Goal: Contribute content: Contribute content

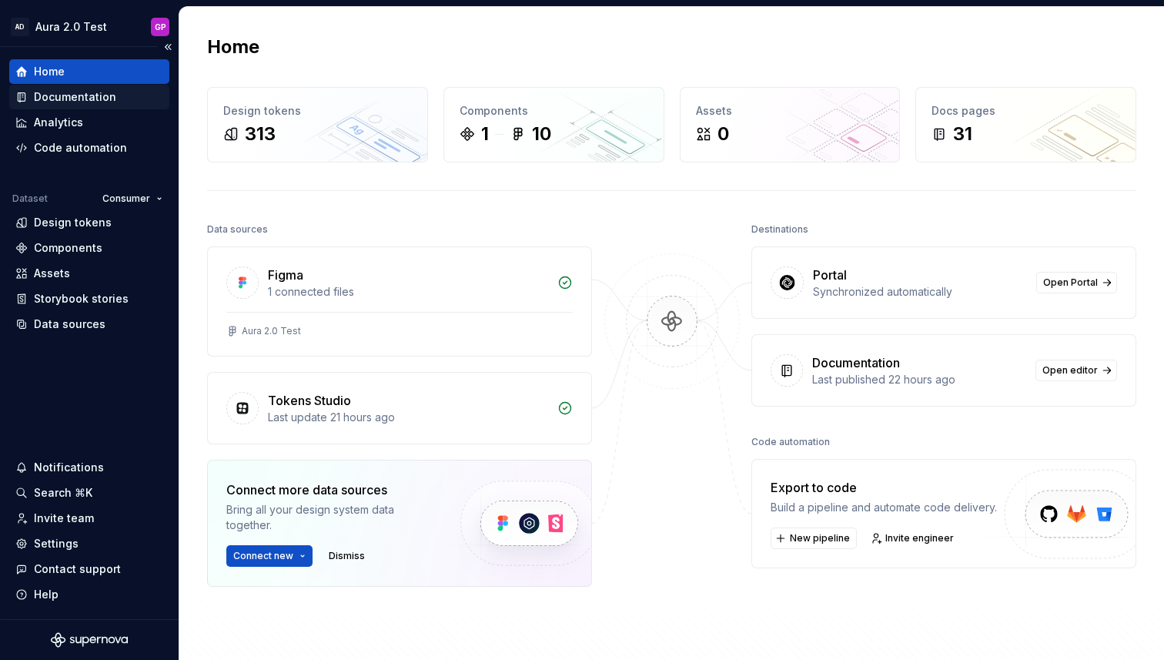
click at [55, 96] on div "Documentation" at bounding box center [75, 96] width 82 height 15
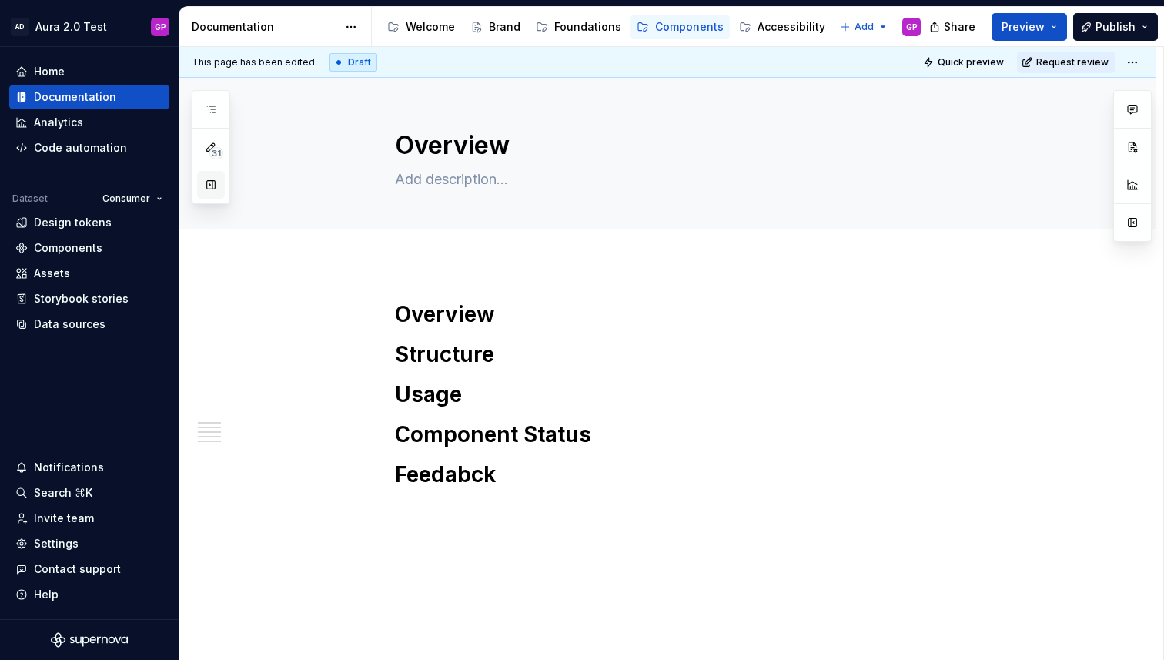
click at [206, 185] on button "button" at bounding box center [211, 185] width 28 height 28
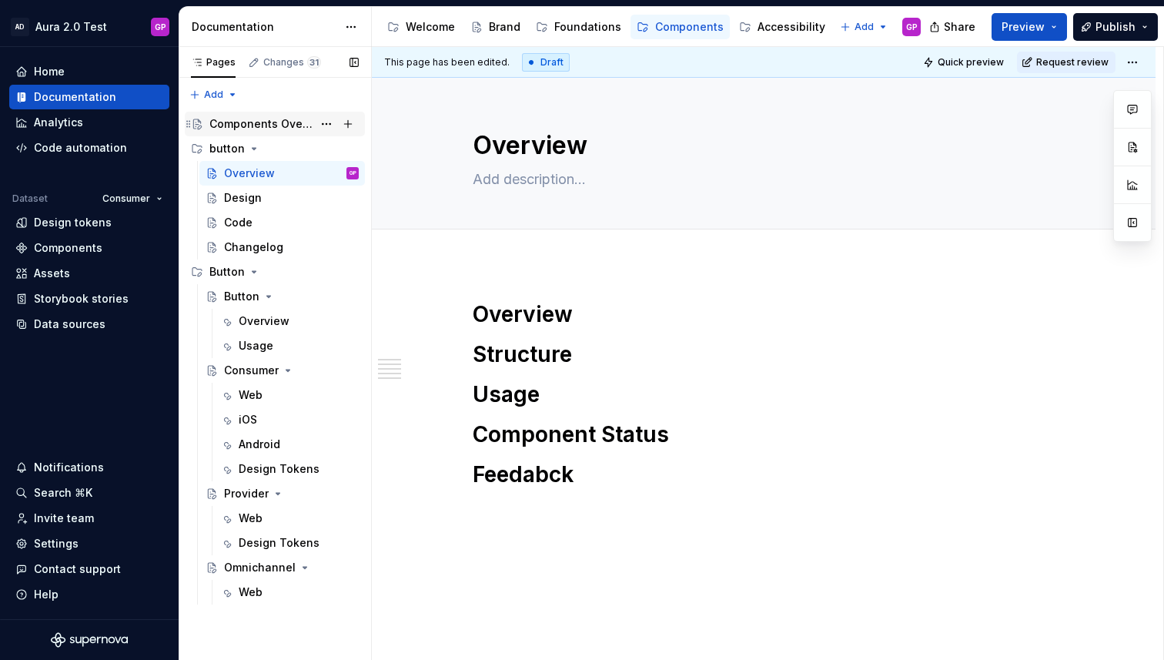
click at [252, 120] on div "Components Overview" at bounding box center [260, 123] width 103 height 15
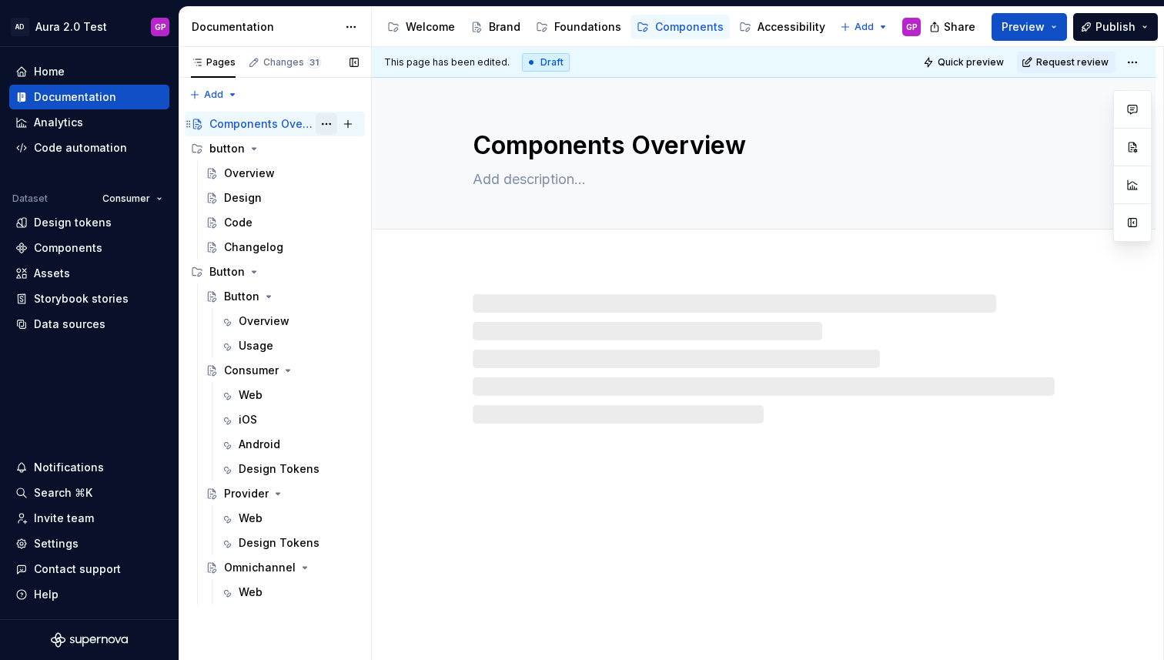
click at [327, 123] on button "Page tree" at bounding box center [327, 124] width 22 height 22
type textarea "*"
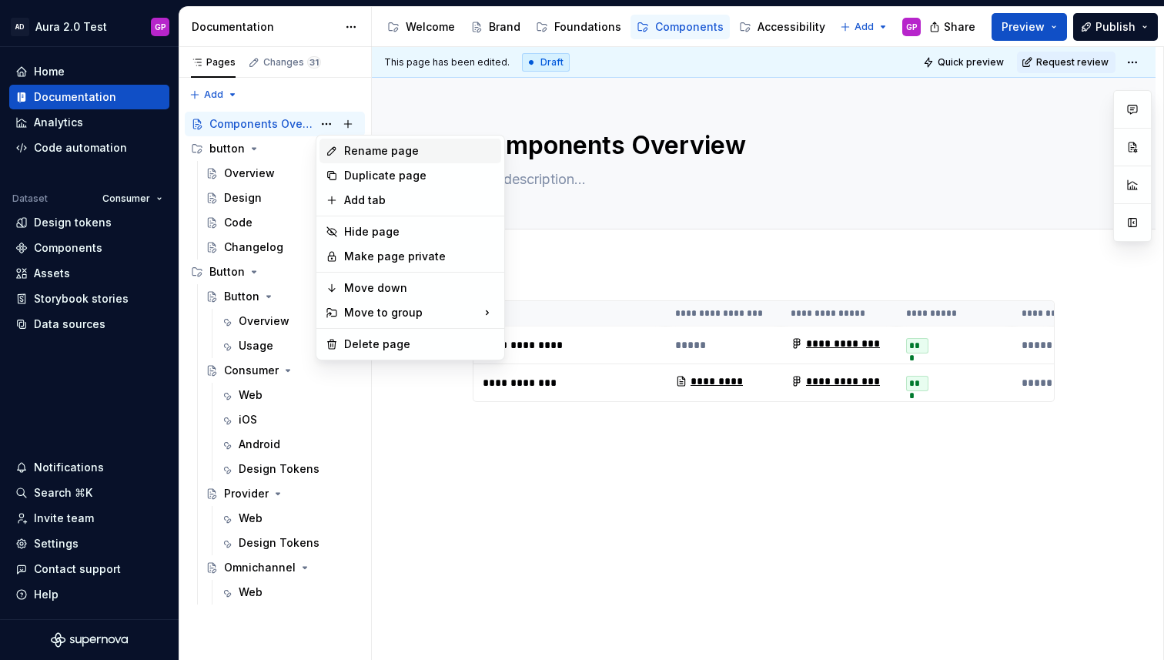
click at [360, 151] on div "Rename page" at bounding box center [419, 150] width 151 height 15
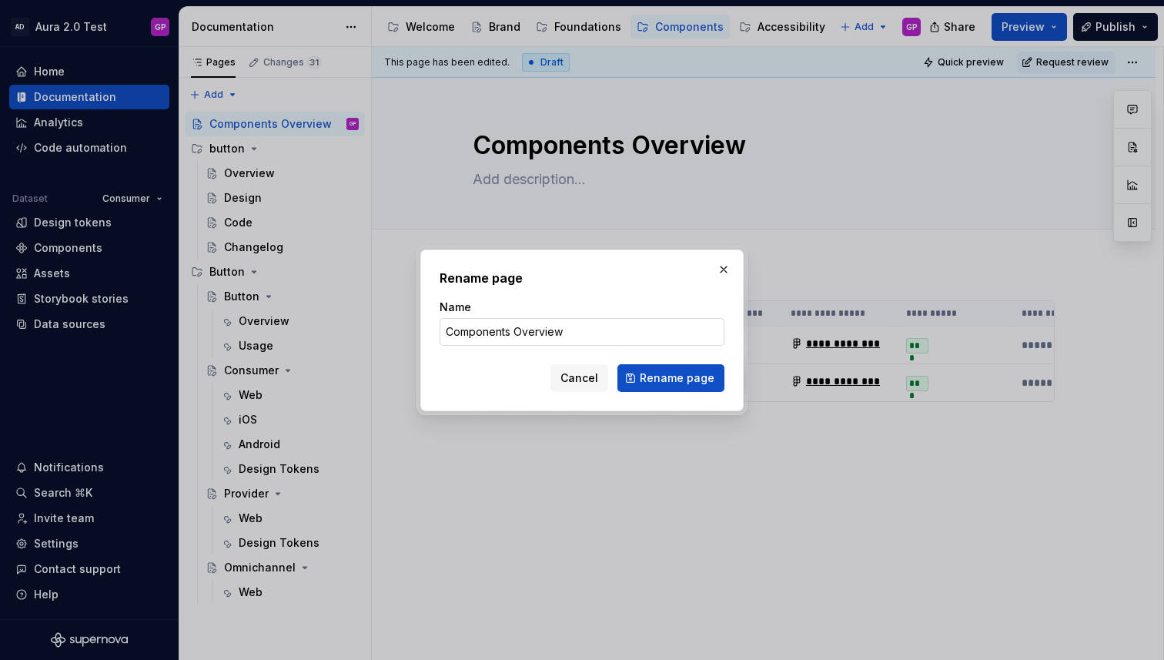
click at [522, 333] on input "Components Overview" at bounding box center [582, 332] width 285 height 28
drag, startPoint x: 511, startPoint y: 331, endPoint x: 584, endPoint y: 337, distance: 72.6
click at [570, 338] on input "Components Overview" at bounding box center [582, 332] width 285 height 28
type input "Components"
click at [705, 384] on span "Rename page" at bounding box center [677, 377] width 75 height 15
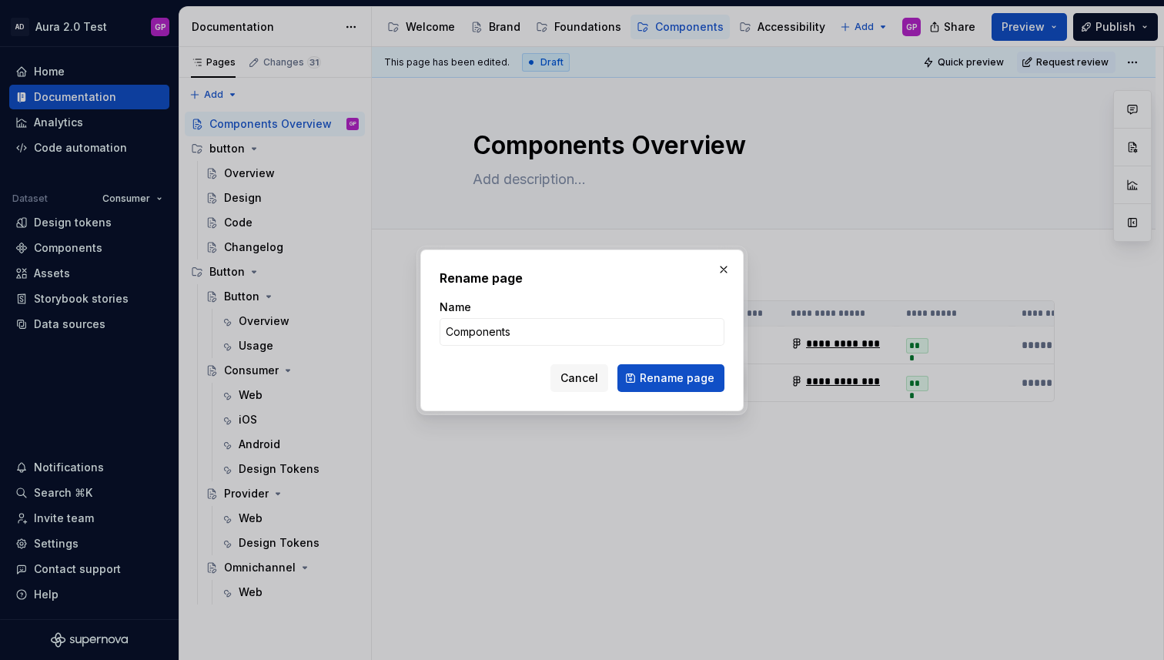
type textarea "*"
type textarea "Components"
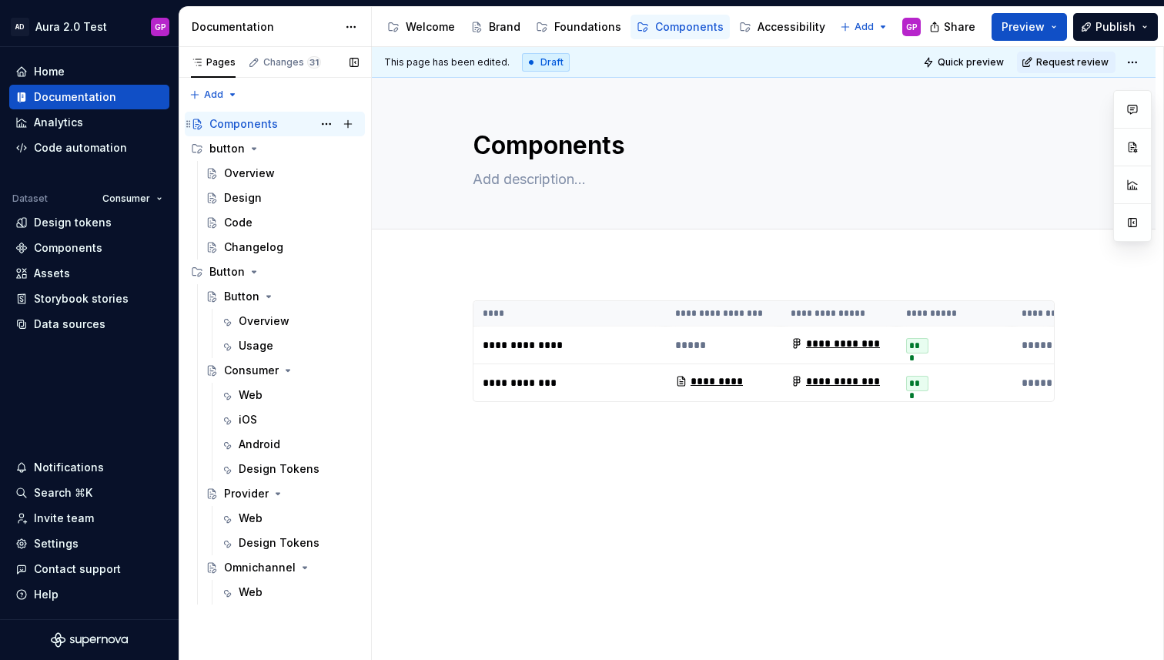
type textarea "*"
click at [220, 92] on div "Pages Changes 31 Add Accessibility guide for tree Page tree. Navigate the tree …" at bounding box center [275, 354] width 192 height 614
click at [219, 125] on div "New page" at bounding box center [263, 124] width 100 height 15
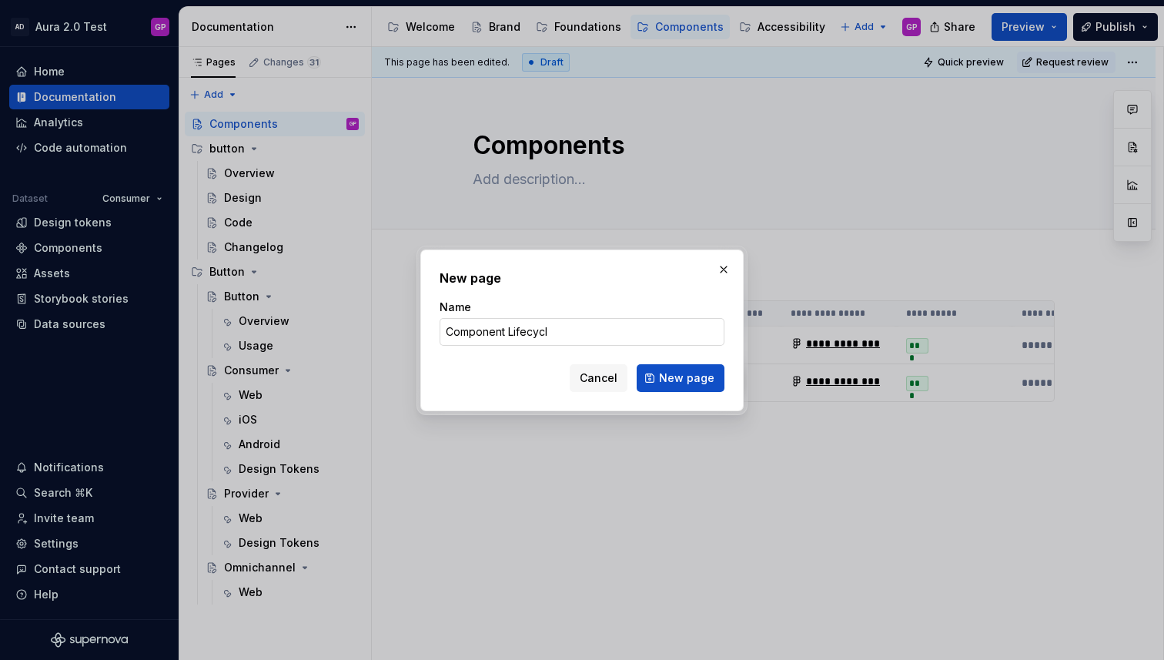
type input "Component Lifecycle"
click button "New page" at bounding box center [681, 378] width 88 height 28
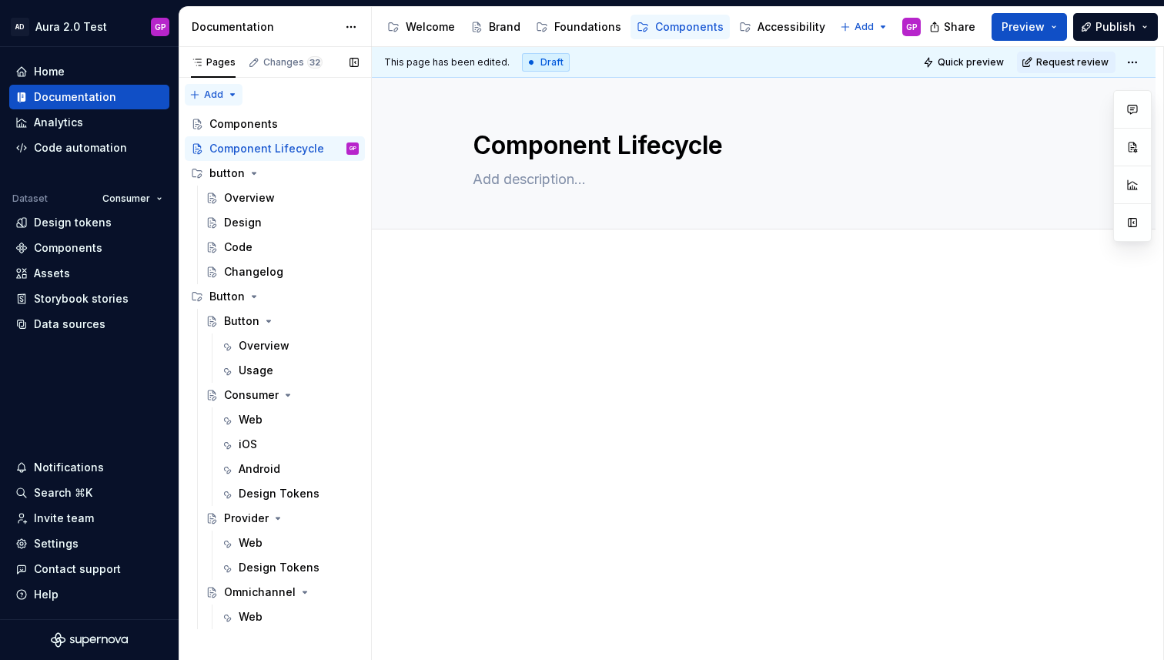
type textarea "*"
drag, startPoint x: 199, startPoint y: 611, endPoint x: 223, endPoint y: 86, distance: 525.6
click at [223, 86] on div "Pages Changes 32 Add Accessibility guide for tree Page tree. Navigate the tree …" at bounding box center [275, 354] width 192 height 614
click at [218, 122] on div "New page" at bounding box center [263, 124] width 100 height 15
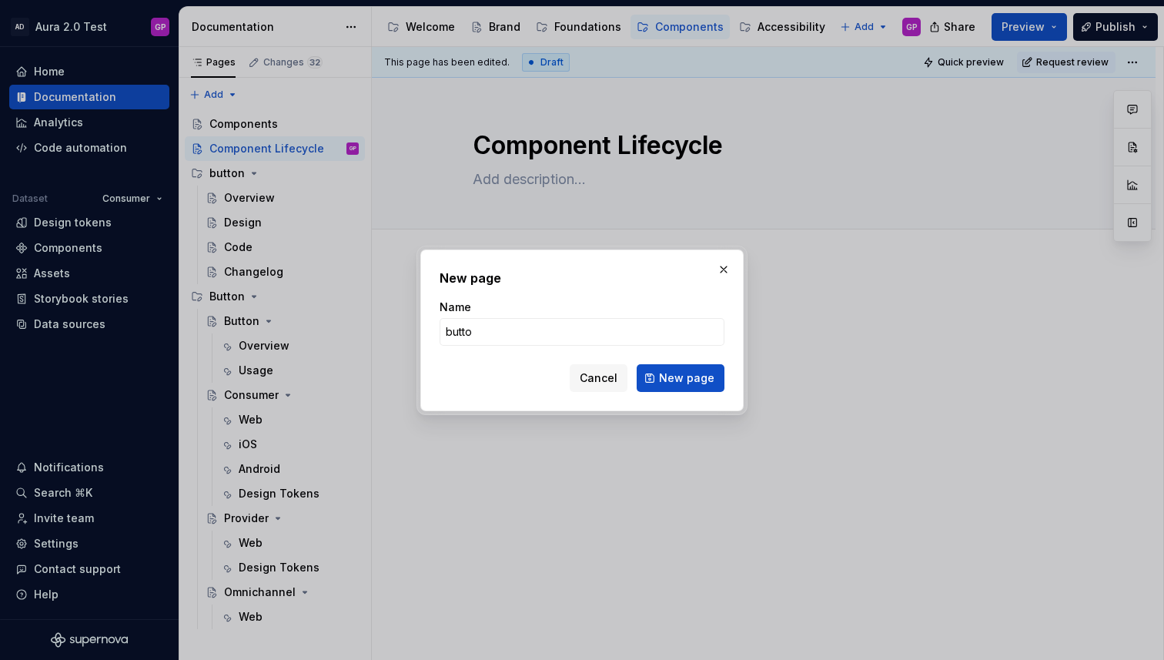
type input "button"
click button "New page" at bounding box center [681, 378] width 88 height 28
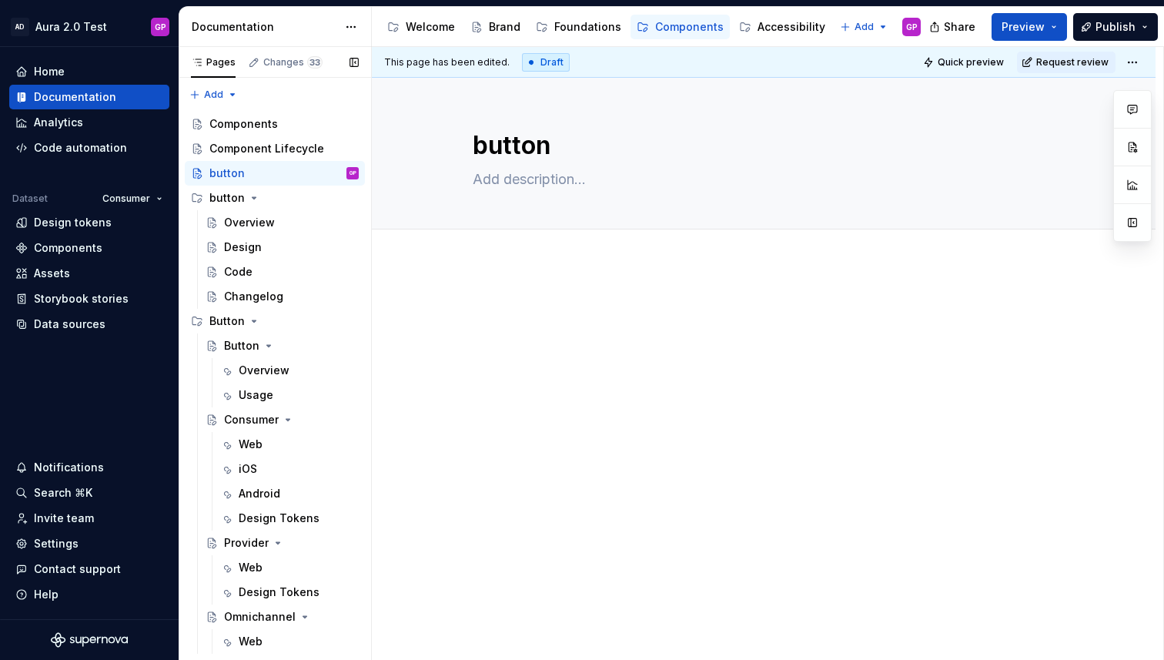
click at [0, 0] on button "Page tree" at bounding box center [0, 0] width 0 height 0
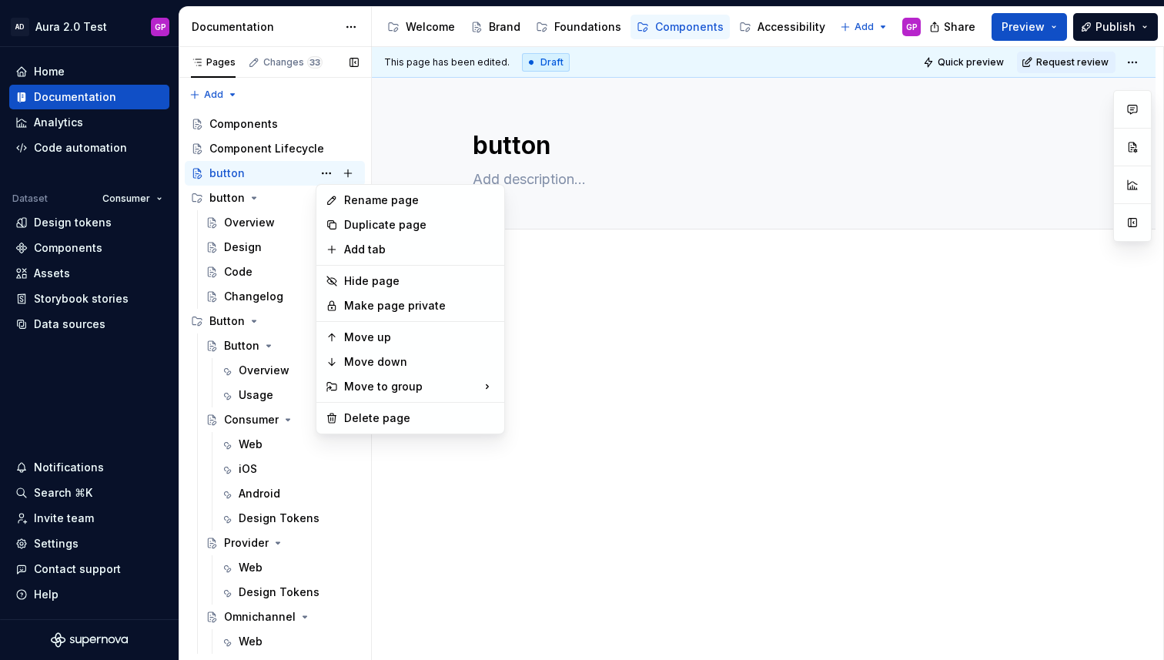
type textarea "*"
click at [343, 249] on div "Add tab" at bounding box center [411, 249] width 182 height 25
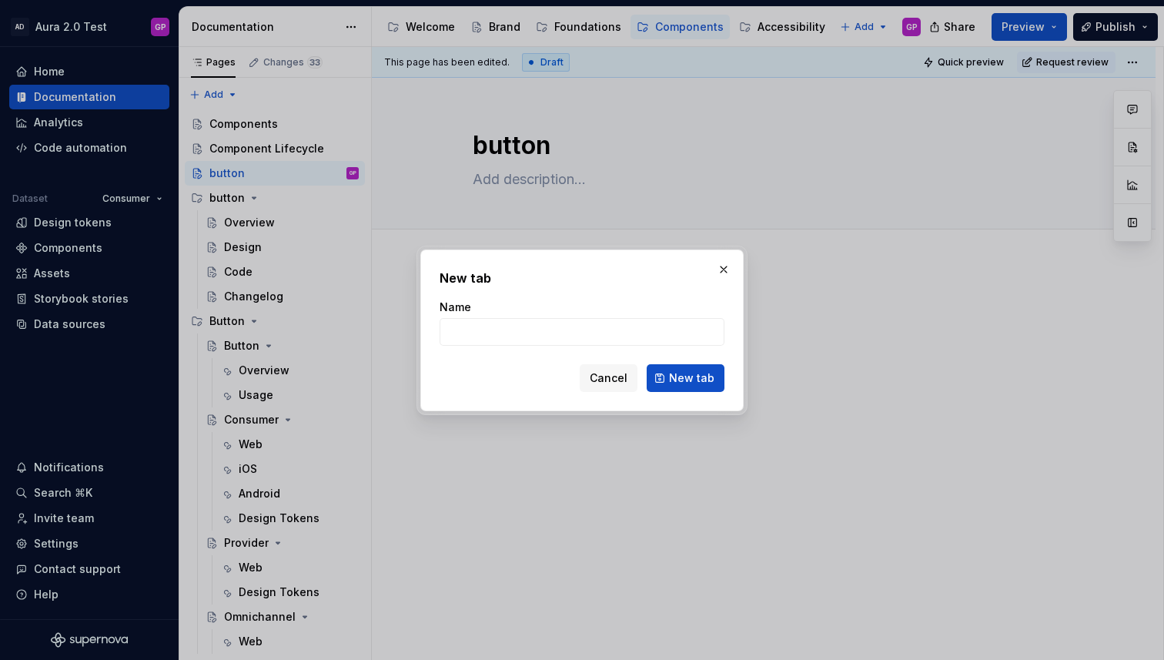
type input "O"
type textarea "*"
type input "Overview"
click button "New tab" at bounding box center [686, 378] width 78 height 28
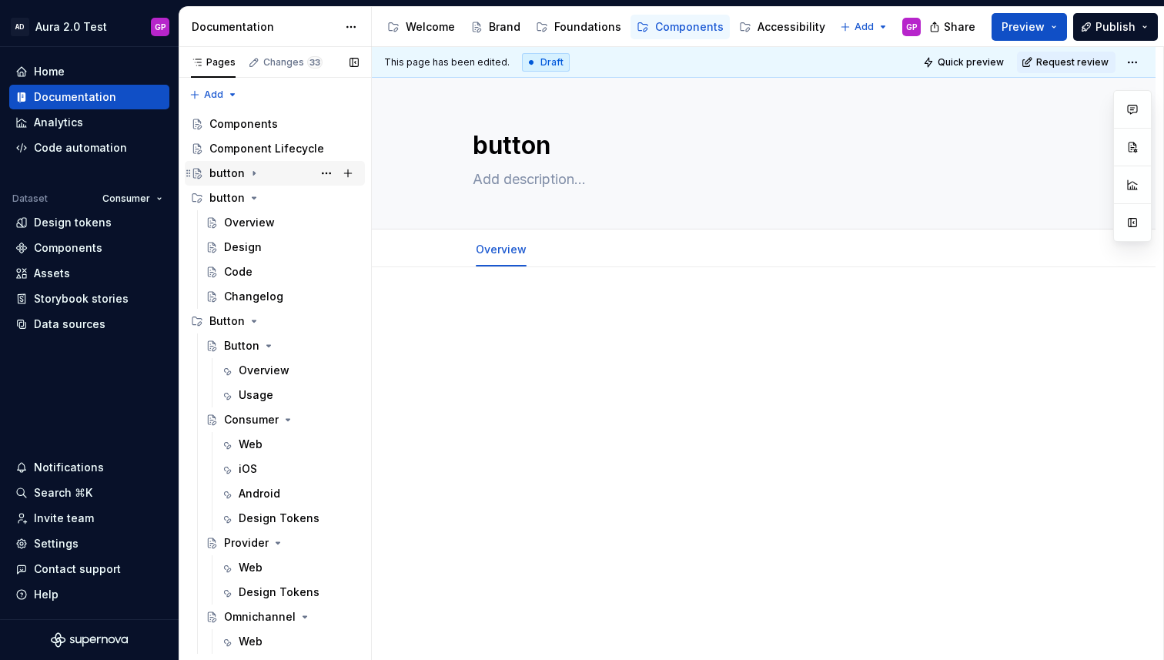
click at [249, 171] on icon "Page tree" at bounding box center [254, 173] width 12 height 12
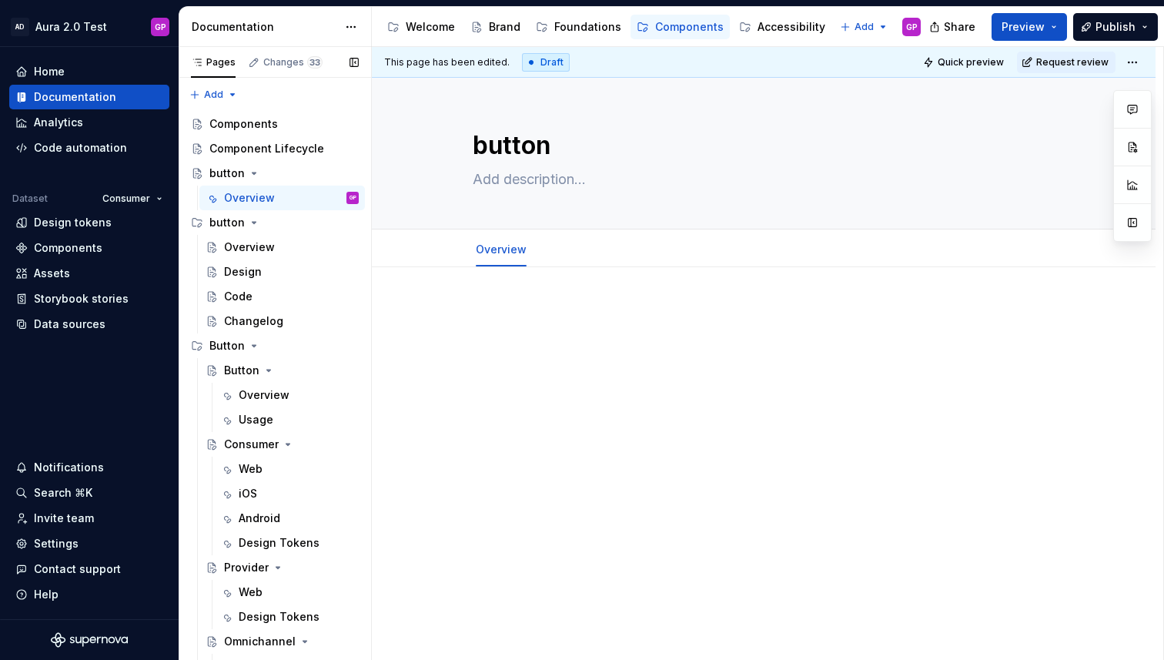
click at [0, 0] on button "Page tree" at bounding box center [0, 0] width 0 height 0
click at [241, 172] on div "Pages Changes 33 Add Accessibility guide for tree Page tree. Navigate the tree …" at bounding box center [275, 357] width 192 height 620
click at [0, 0] on button "Page tree" at bounding box center [0, 0] width 0 height 0
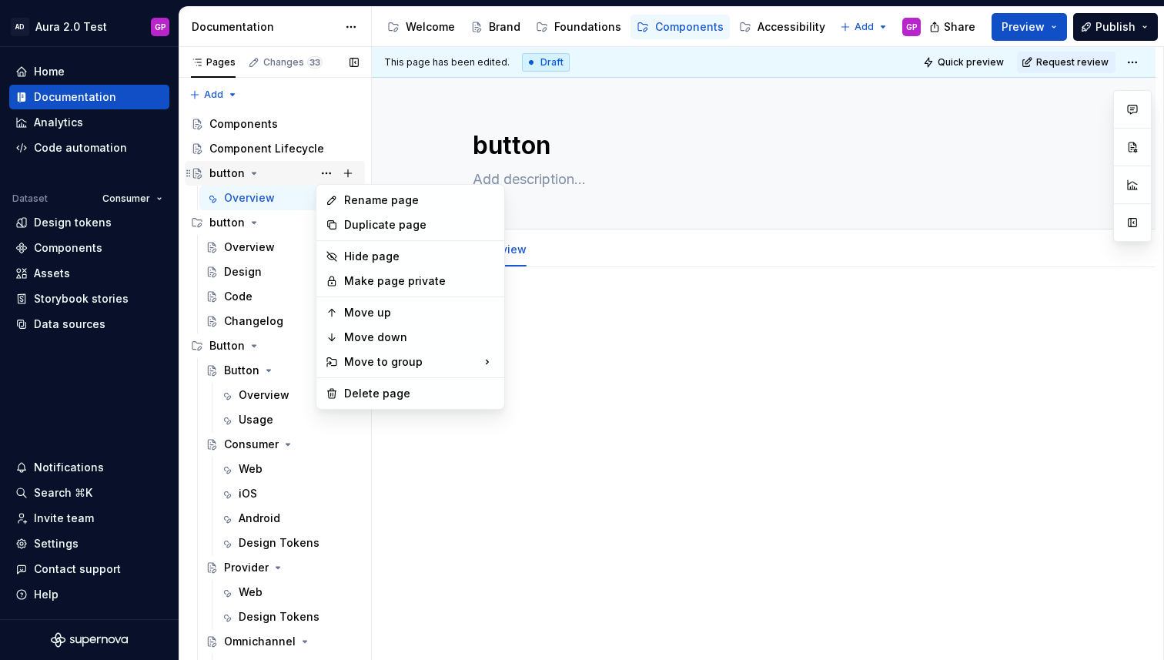
click at [226, 169] on div "Pages Changes 33 Add Accessibility guide for tree Page tree. Navigate the tree …" at bounding box center [275, 357] width 192 height 620
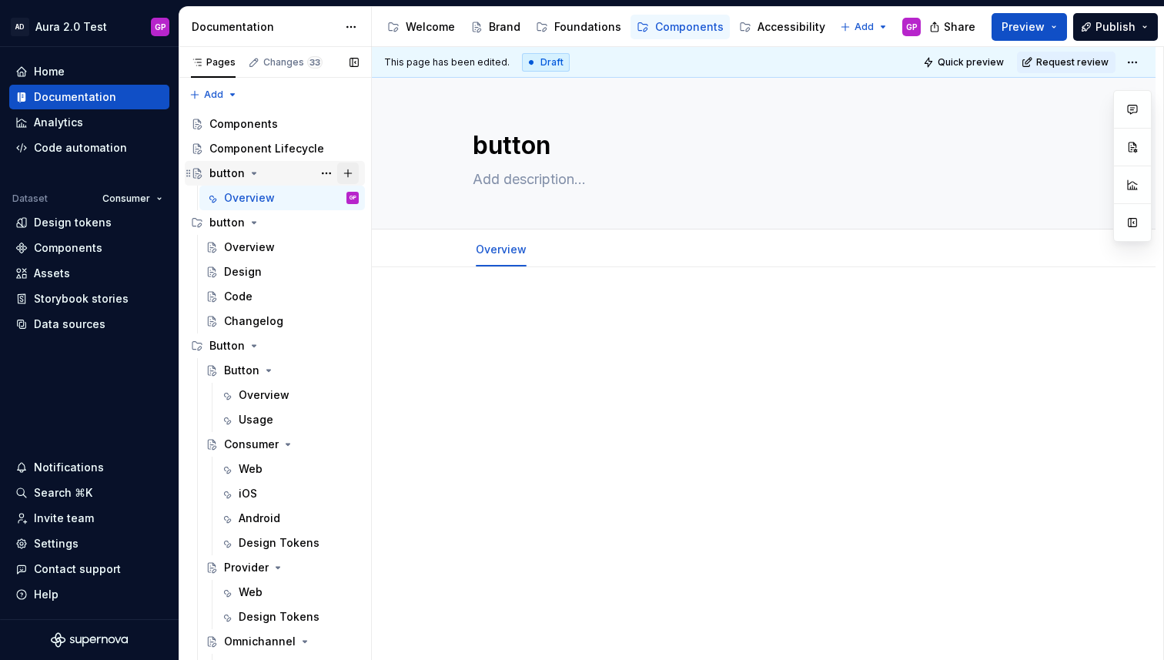
click at [344, 173] on button "Page tree" at bounding box center [348, 173] width 22 height 22
type textarea "*"
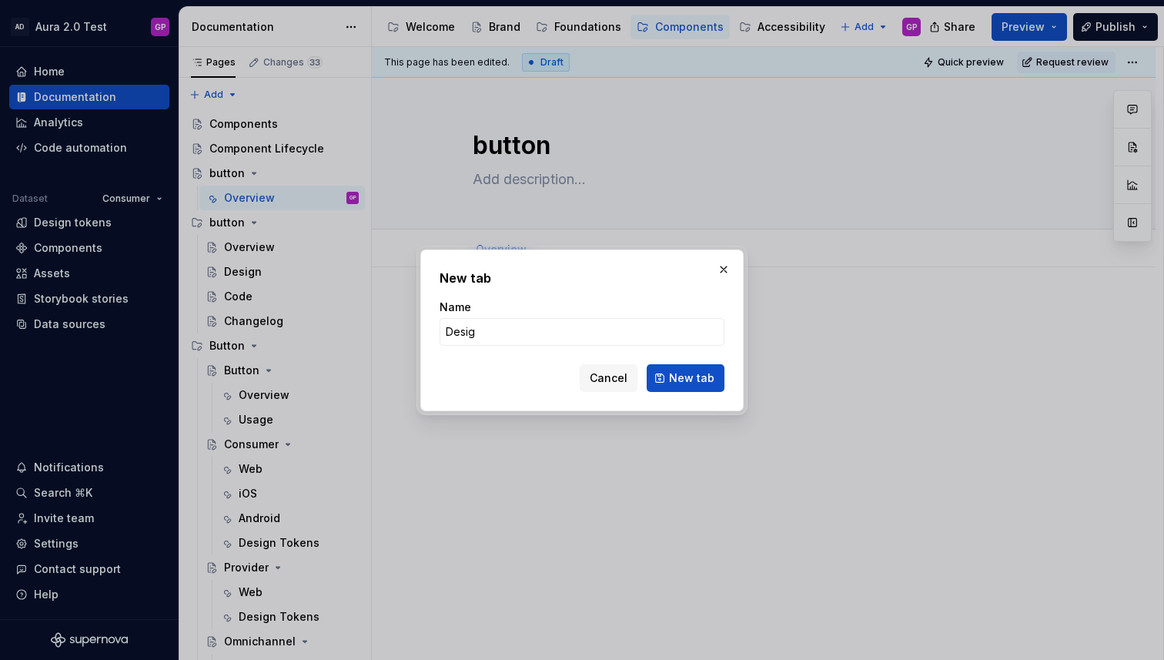
type input "Design"
click button "New tab" at bounding box center [686, 378] width 78 height 28
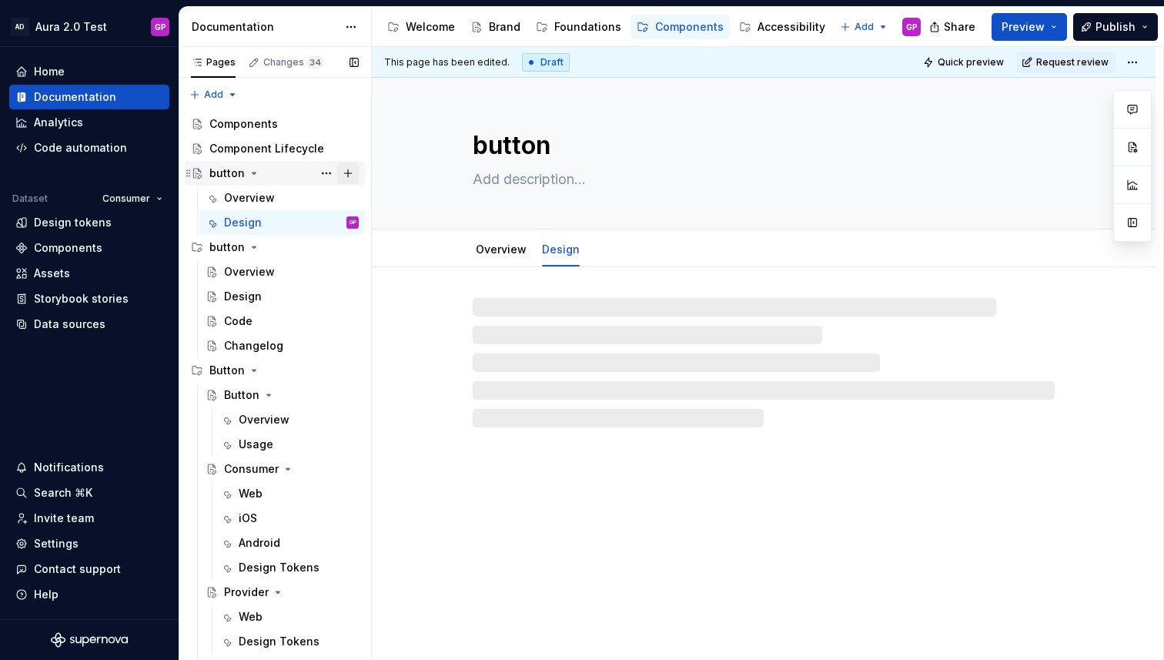
click at [348, 171] on button "Page tree" at bounding box center [348, 173] width 22 height 22
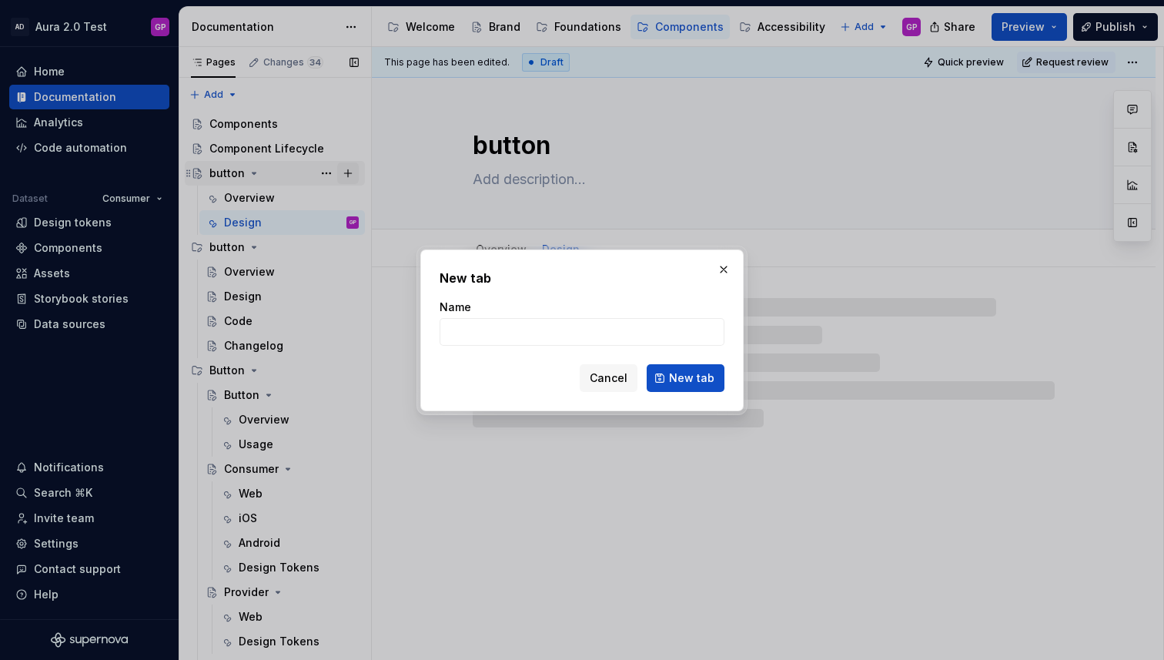
type textarea "*"
type input "Co"
type textarea "*"
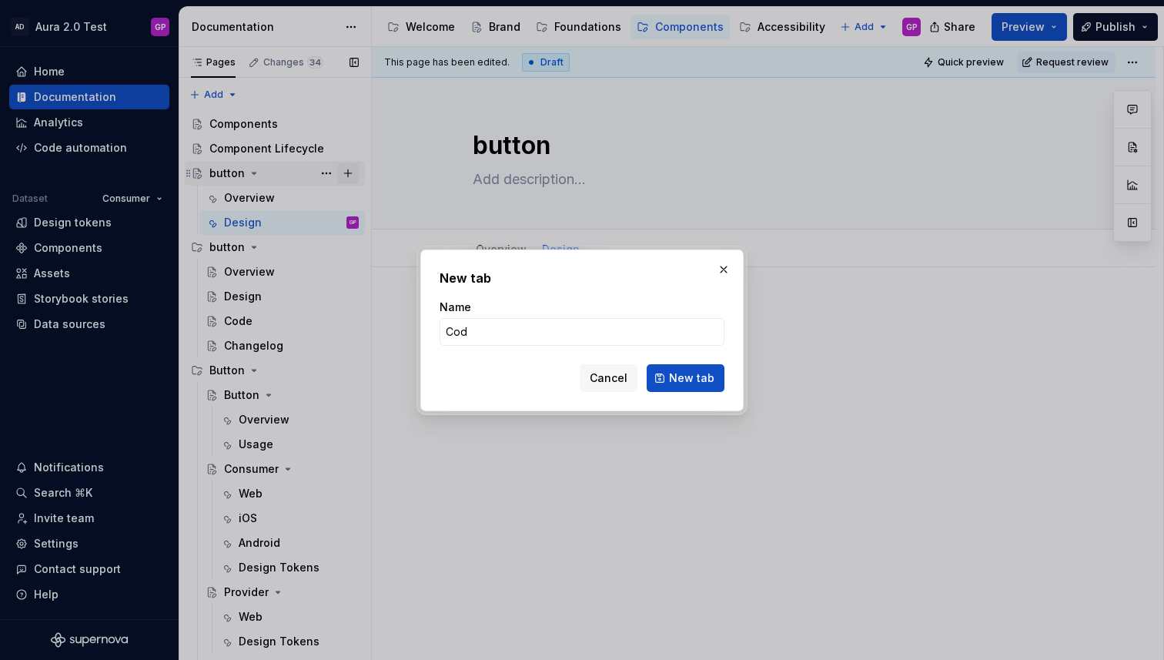
type input "Code"
click button "New tab" at bounding box center [686, 378] width 78 height 28
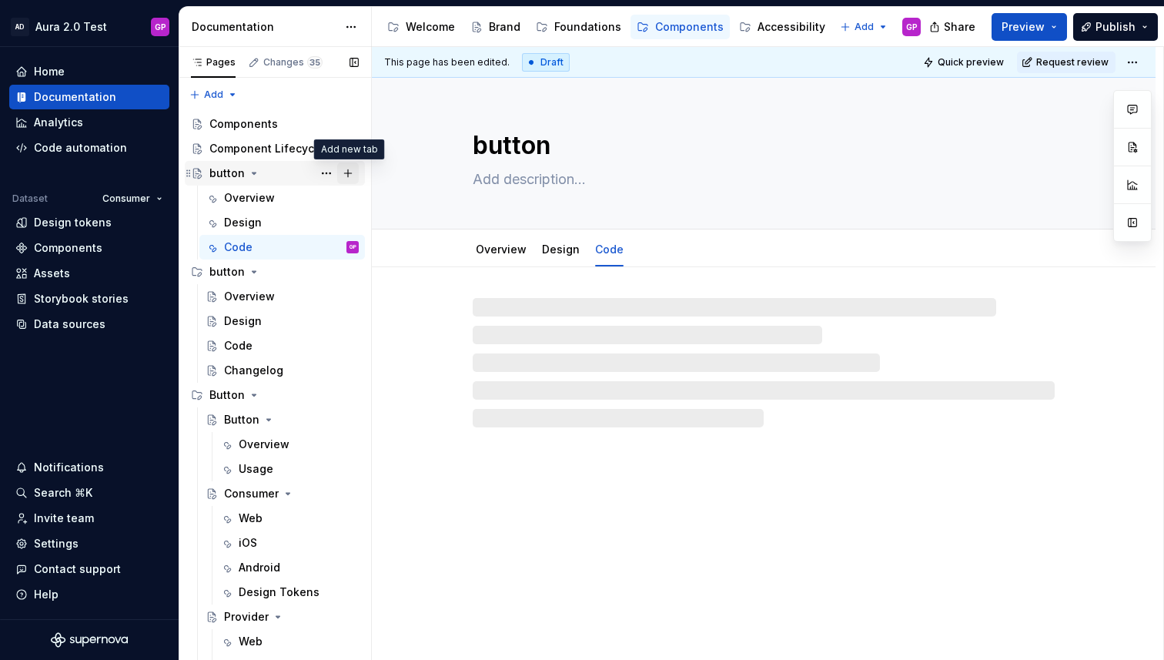
click at [349, 170] on button "Page tree" at bounding box center [348, 173] width 22 height 22
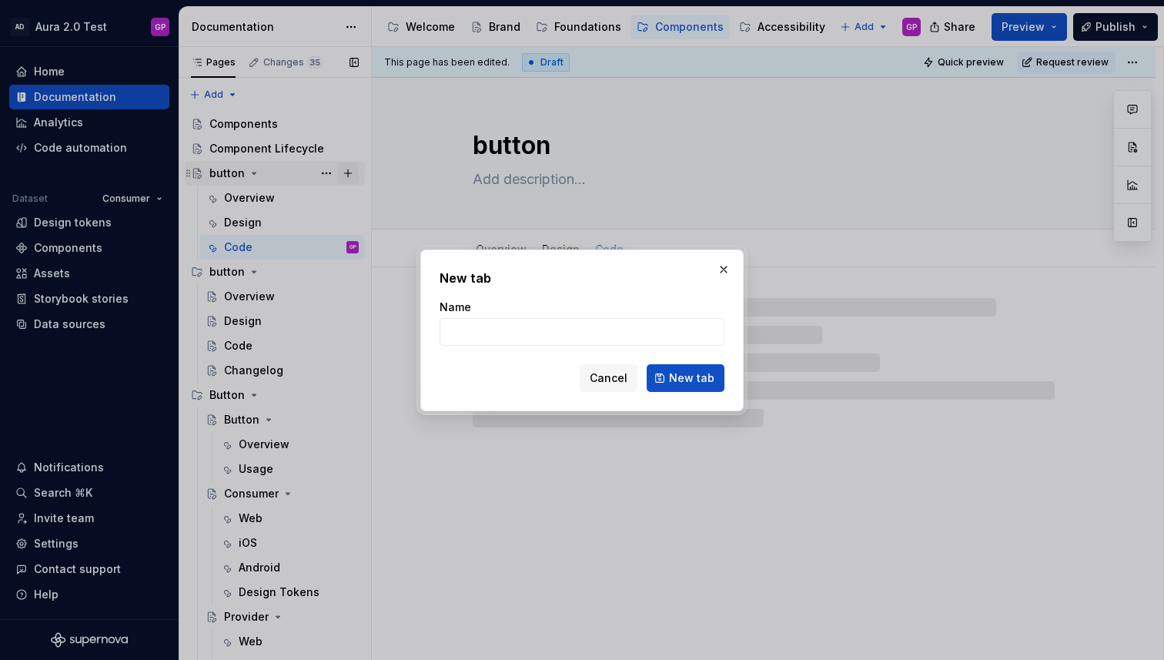
type textarea "*"
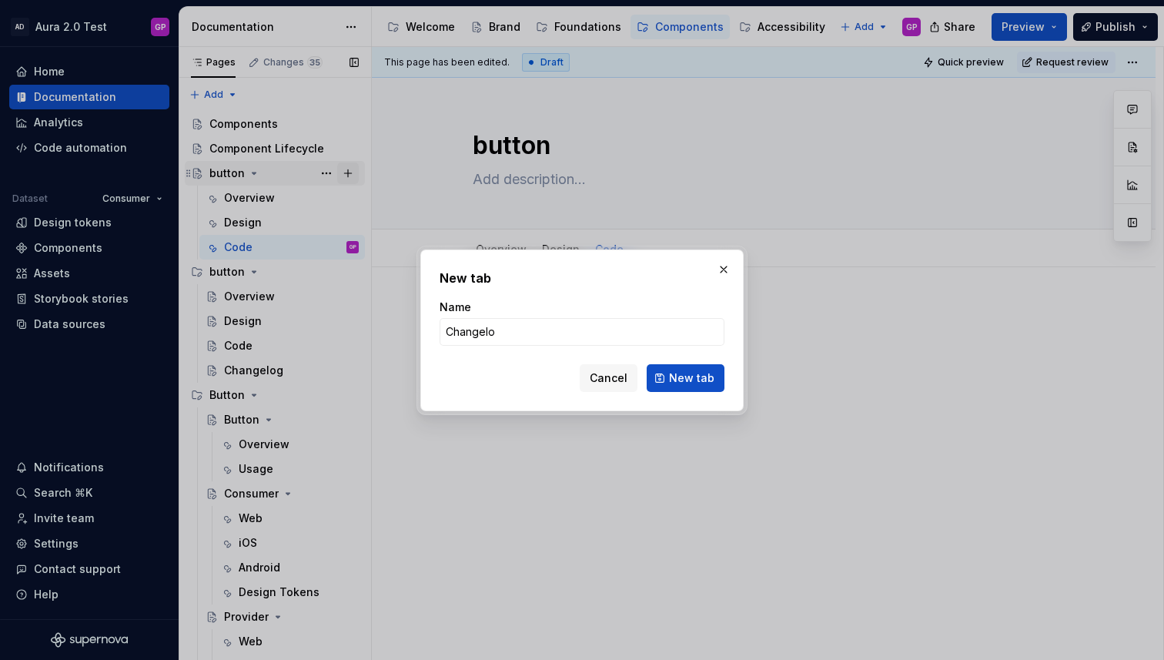
type input "Changelog"
click button "New tab" at bounding box center [686, 378] width 78 height 28
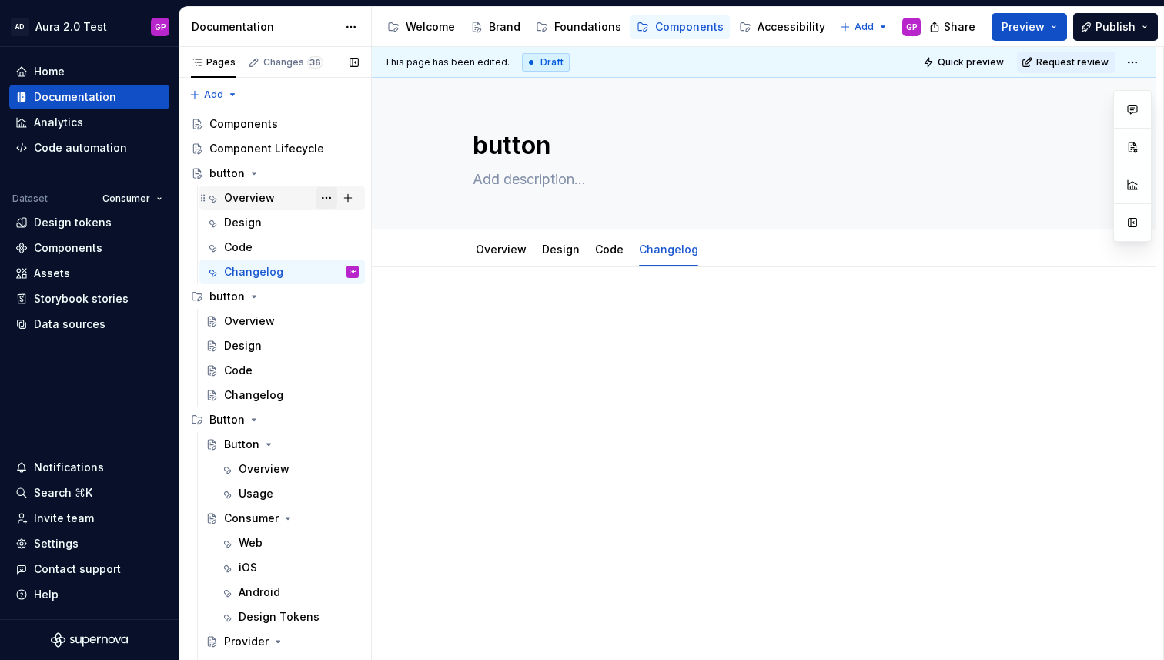
click at [326, 196] on button "Page tree" at bounding box center [327, 198] width 22 height 22
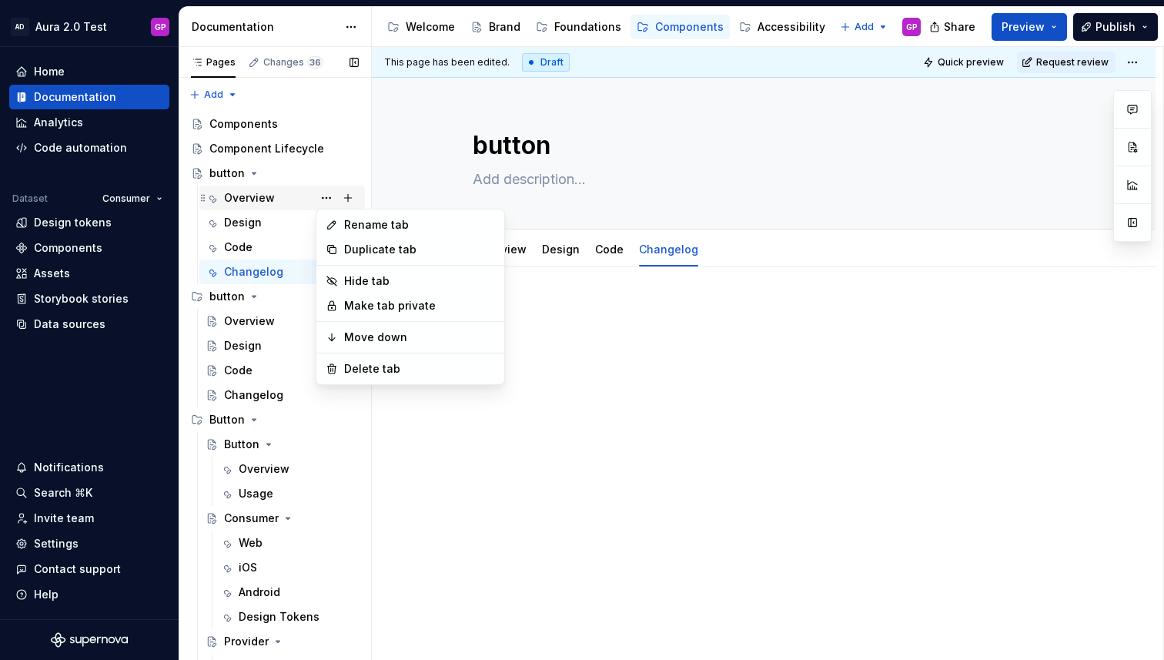
click at [250, 201] on div "Pages Changes 36 Add Accessibility guide for tree Page tree. Navigate the tree …" at bounding box center [275, 357] width 192 height 620
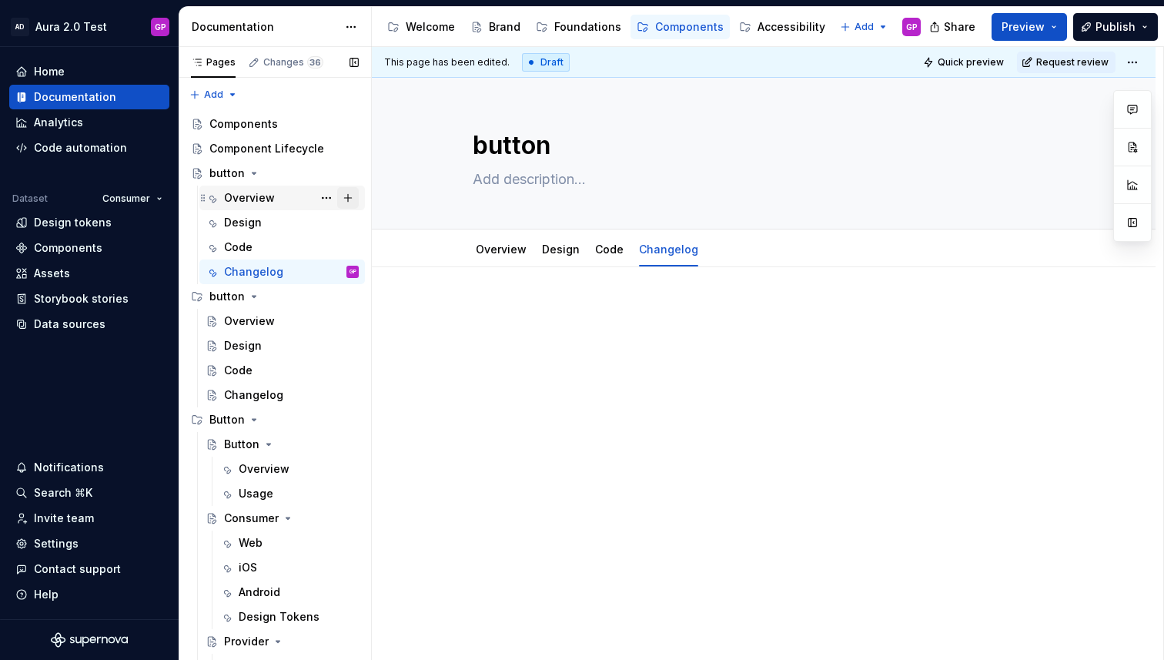
click at [352, 196] on button "Page tree" at bounding box center [348, 198] width 22 height 22
type textarea "*"
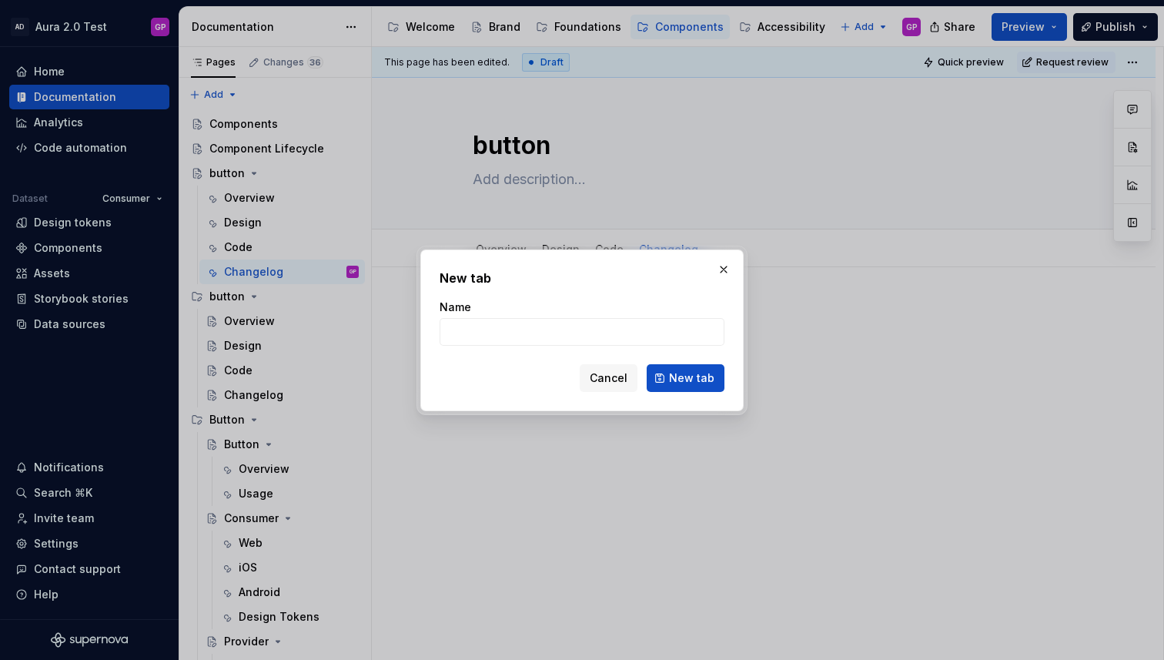
type input "U"
drag, startPoint x: 507, startPoint y: 330, endPoint x: 415, endPoint y: 326, distance: 91.7
click at [415, 326] on div "New tab Name Overview Cancel New tab" at bounding box center [582, 330] width 1164 height 660
click at [511, 327] on input "Overview" at bounding box center [582, 332] width 285 height 28
type input "Overview"
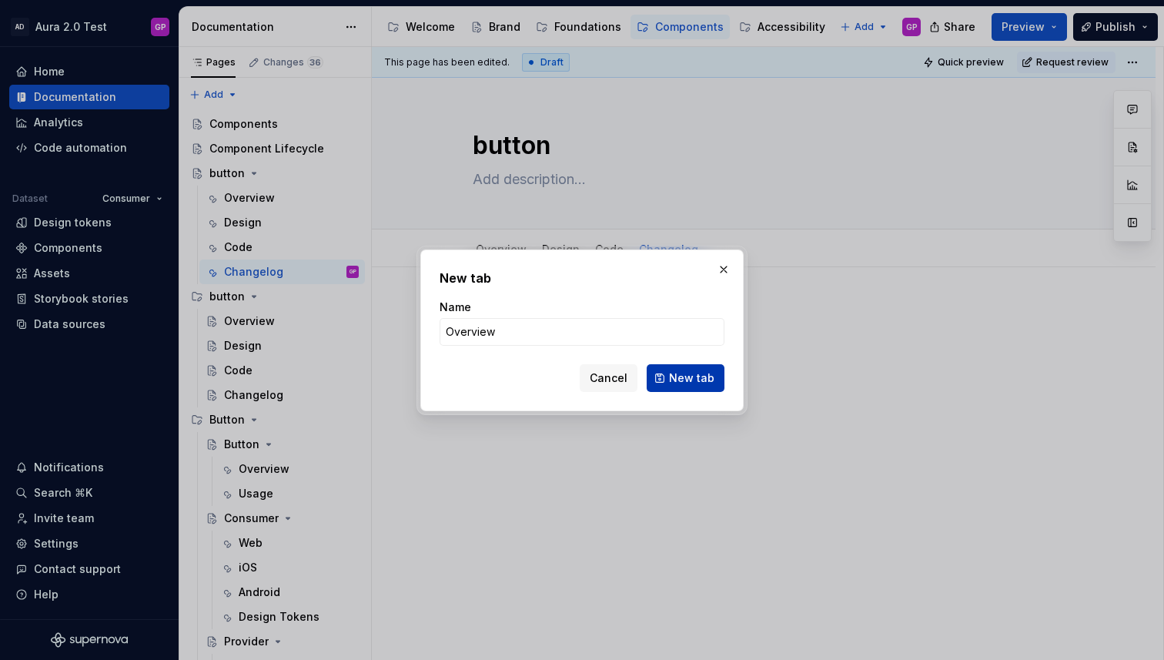
click at [701, 380] on span "New tab" at bounding box center [691, 377] width 45 height 15
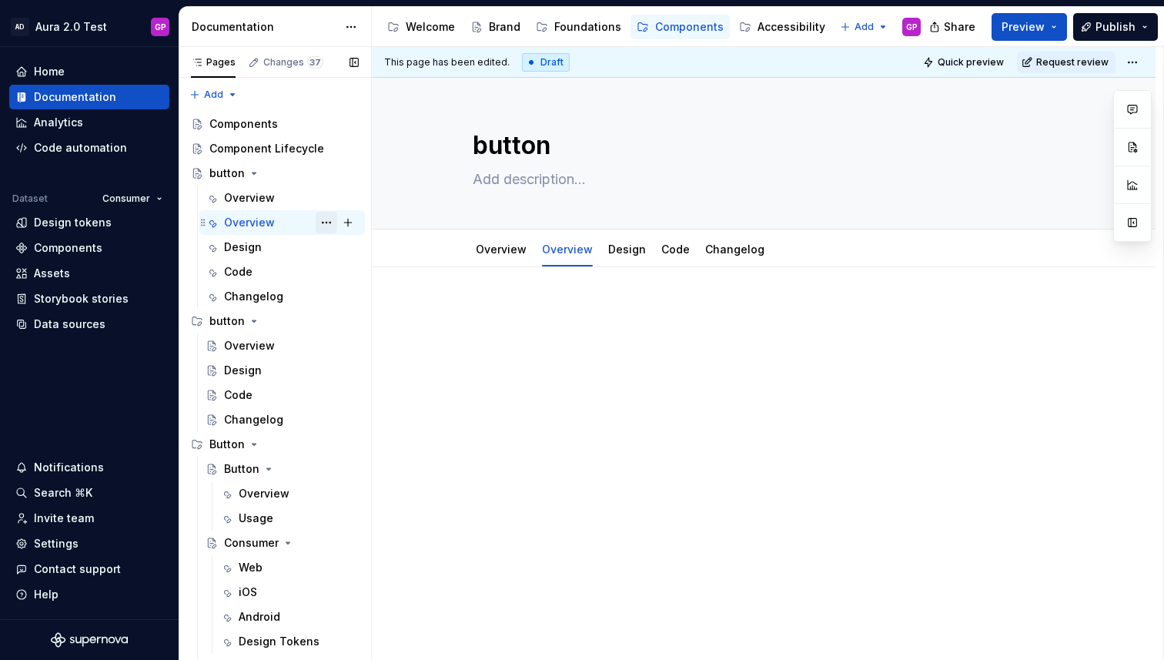
click at [326, 220] on button "Page tree" at bounding box center [327, 223] width 22 height 22
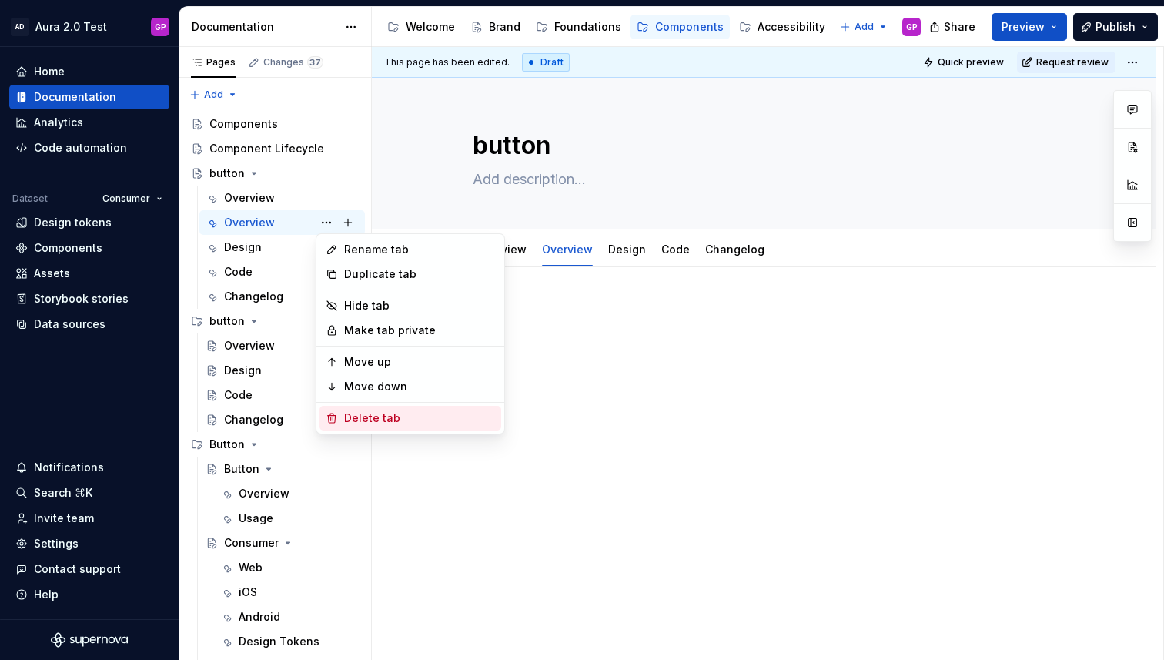
click at [361, 421] on div "Delete tab" at bounding box center [419, 417] width 151 height 15
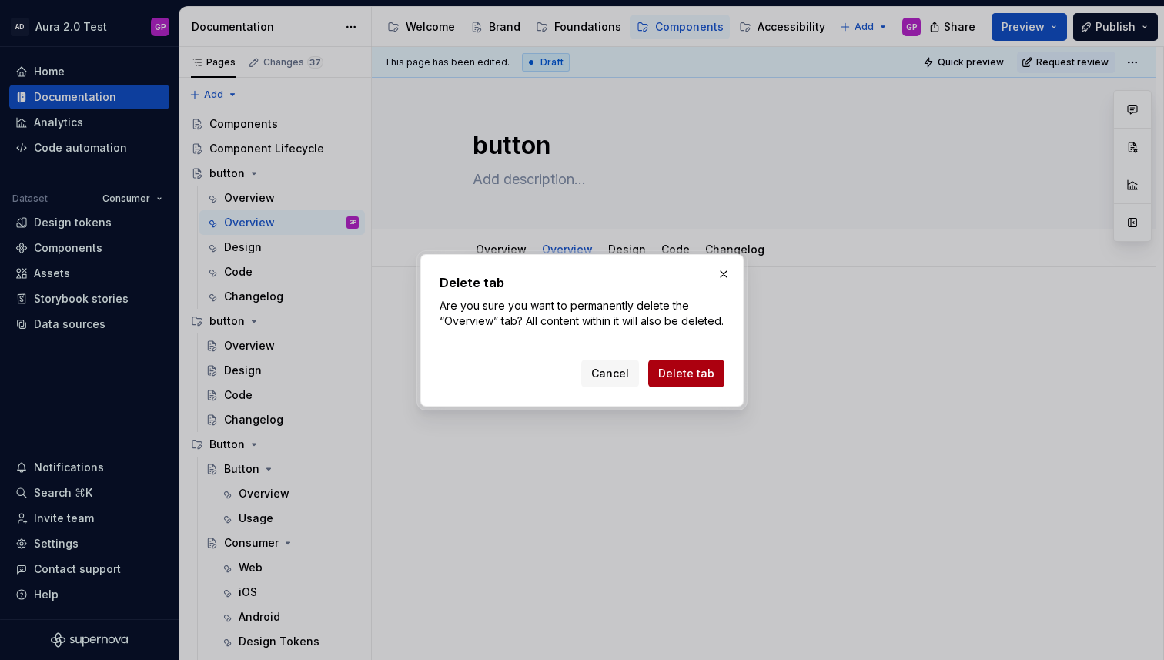
click at [676, 381] on span "Delete tab" at bounding box center [686, 373] width 56 height 15
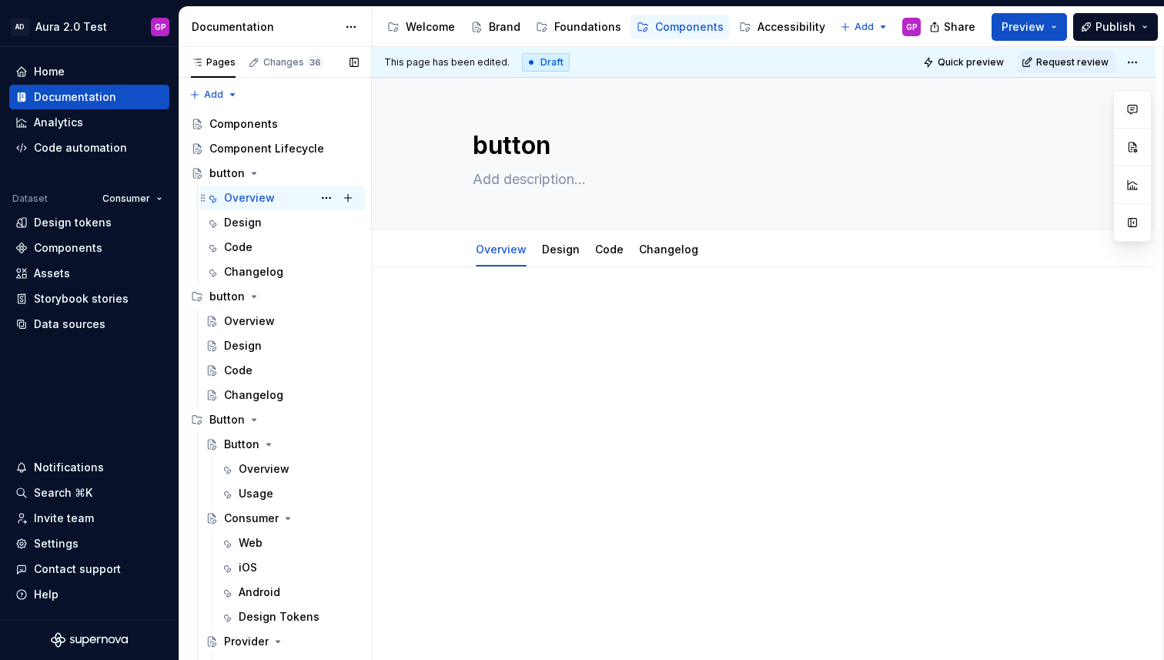
click at [245, 192] on div "Overview" at bounding box center [249, 197] width 51 height 15
type textarea "*"
click at [509, 309] on p at bounding box center [764, 313] width 582 height 18
click at [579, 336] on span "*******" at bounding box center [583, 333] width 35 height 12
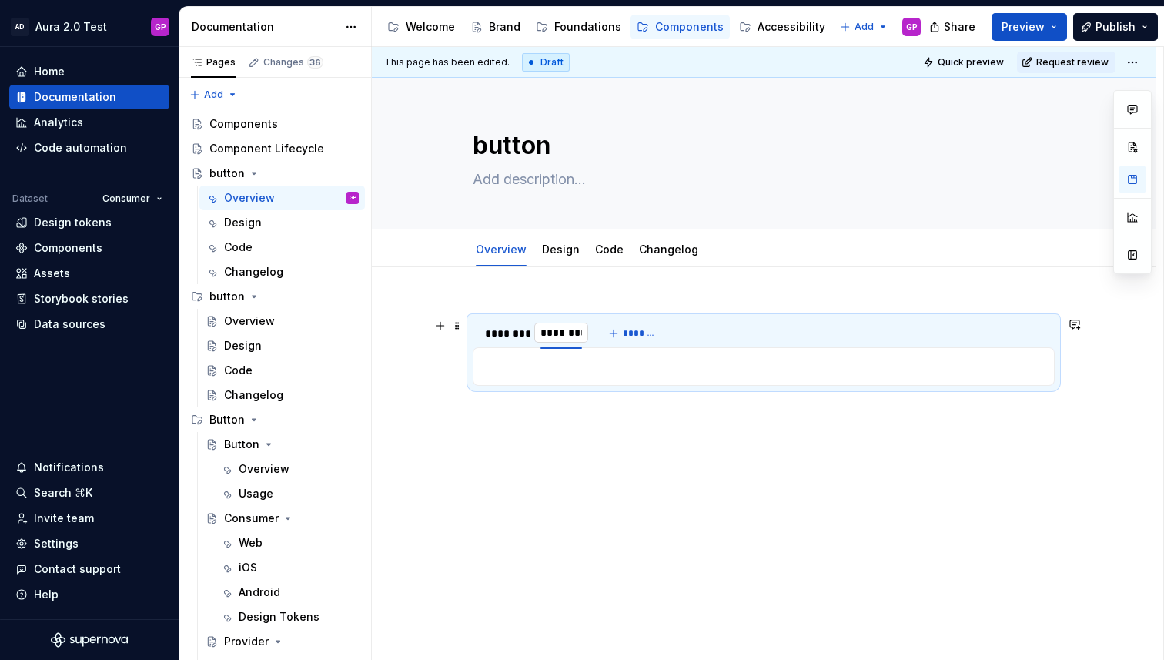
type input "*********"
click at [641, 342] on button "*******" at bounding box center [640, 334] width 61 height 22
type input "*****"
click at [693, 330] on span "*******" at bounding box center [695, 333] width 35 height 12
click at [85, 26] on html "AD Aura 2.0 Test GP Home Documentation Analytics Code automation Dataset Consum…" at bounding box center [582, 330] width 1164 height 660
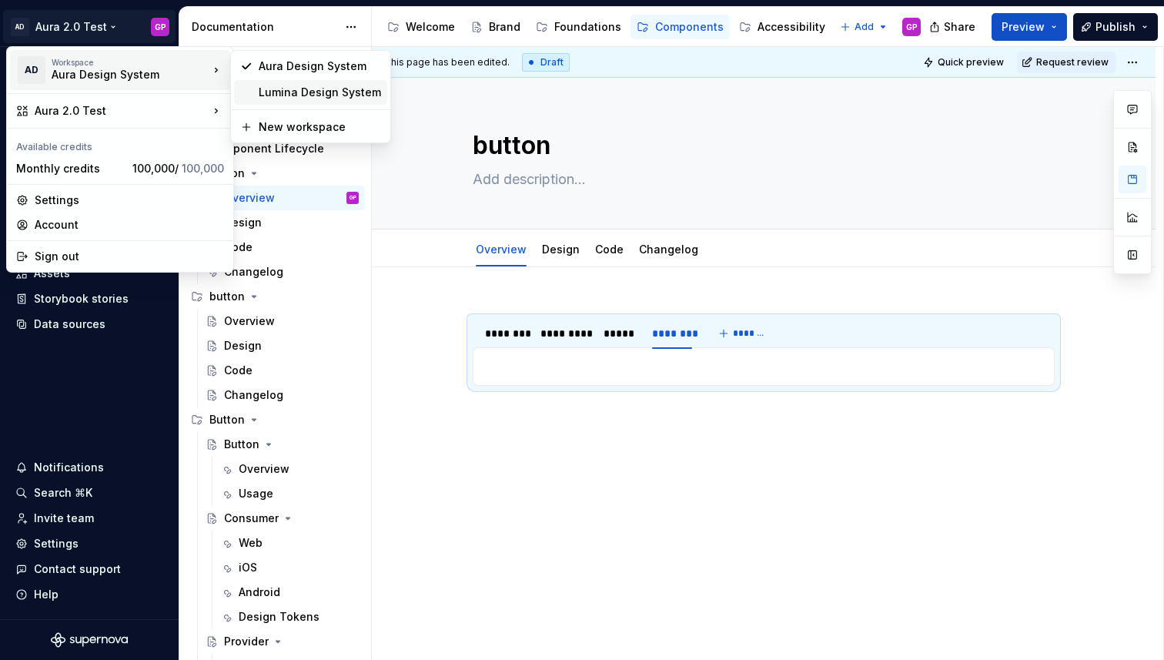
click at [271, 86] on div "Lumina Design System" at bounding box center [320, 92] width 122 height 15
type textarea "*"
